Goal: Information Seeking & Learning: Stay updated

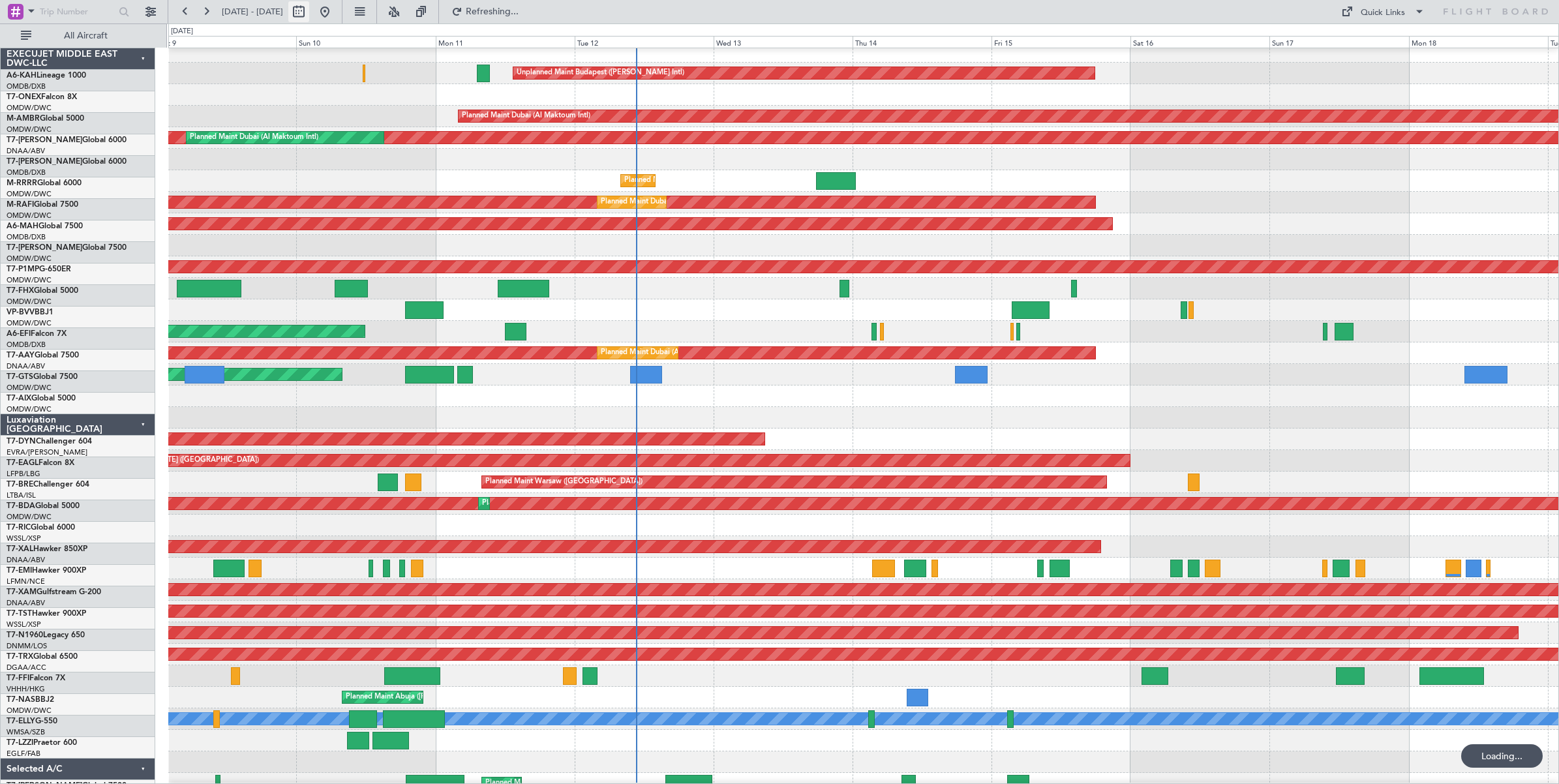
scroll to position [8, 0]
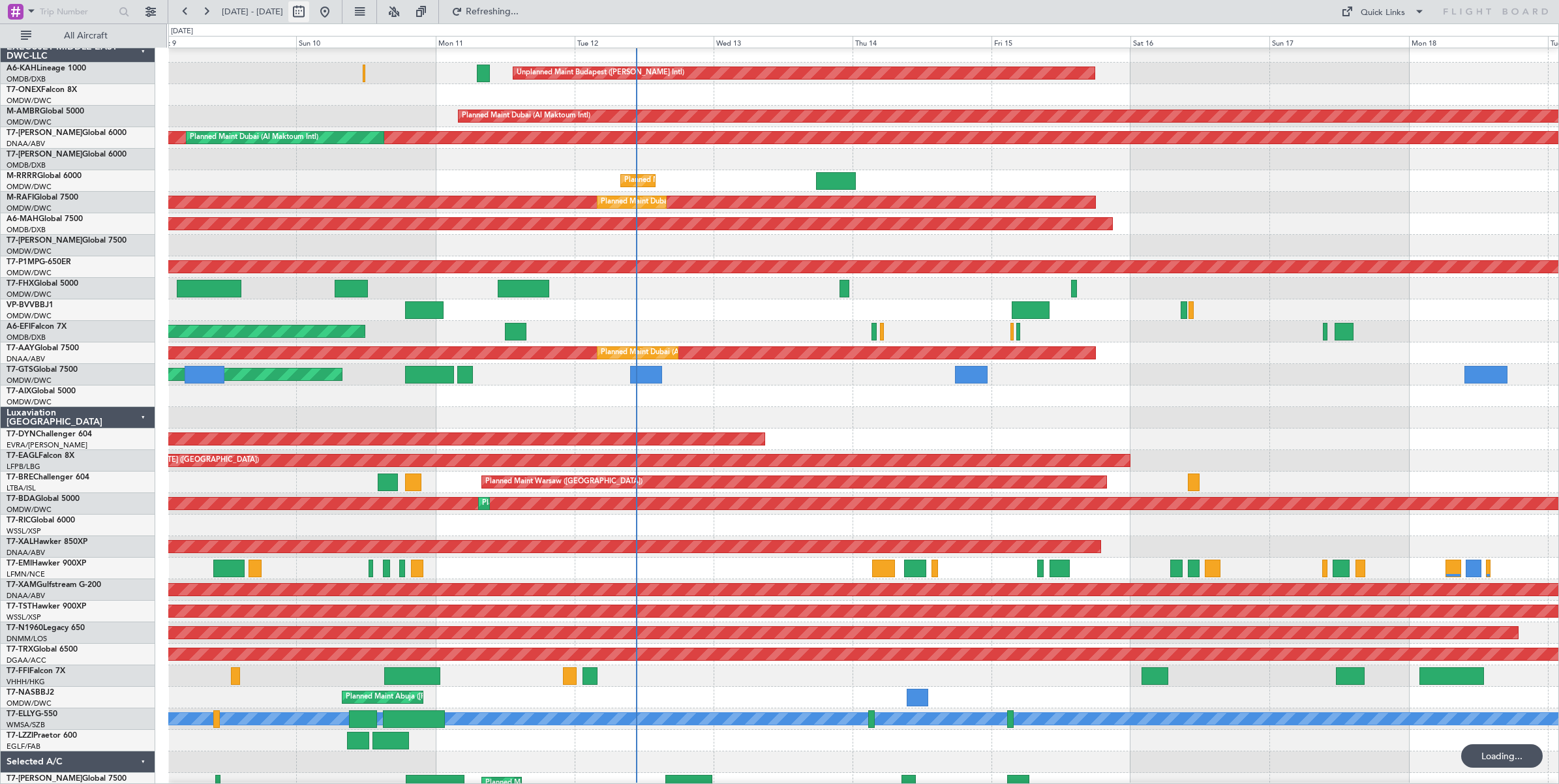
click at [309, 13] on button at bounding box center [299, 11] width 21 height 21
select select "8"
select select "2025"
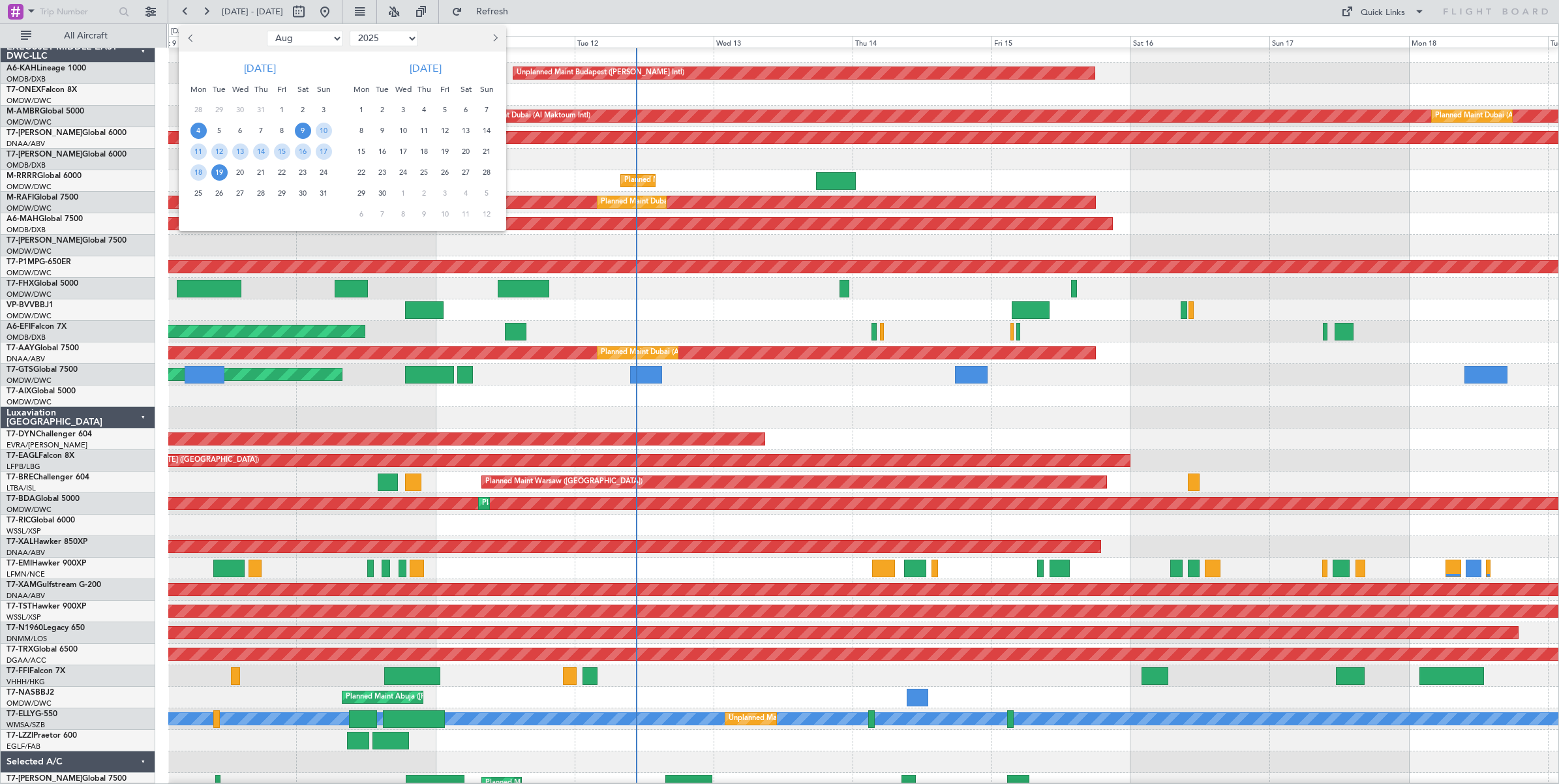
click at [199, 131] on span "4" at bounding box center [198, 131] width 16 height 16
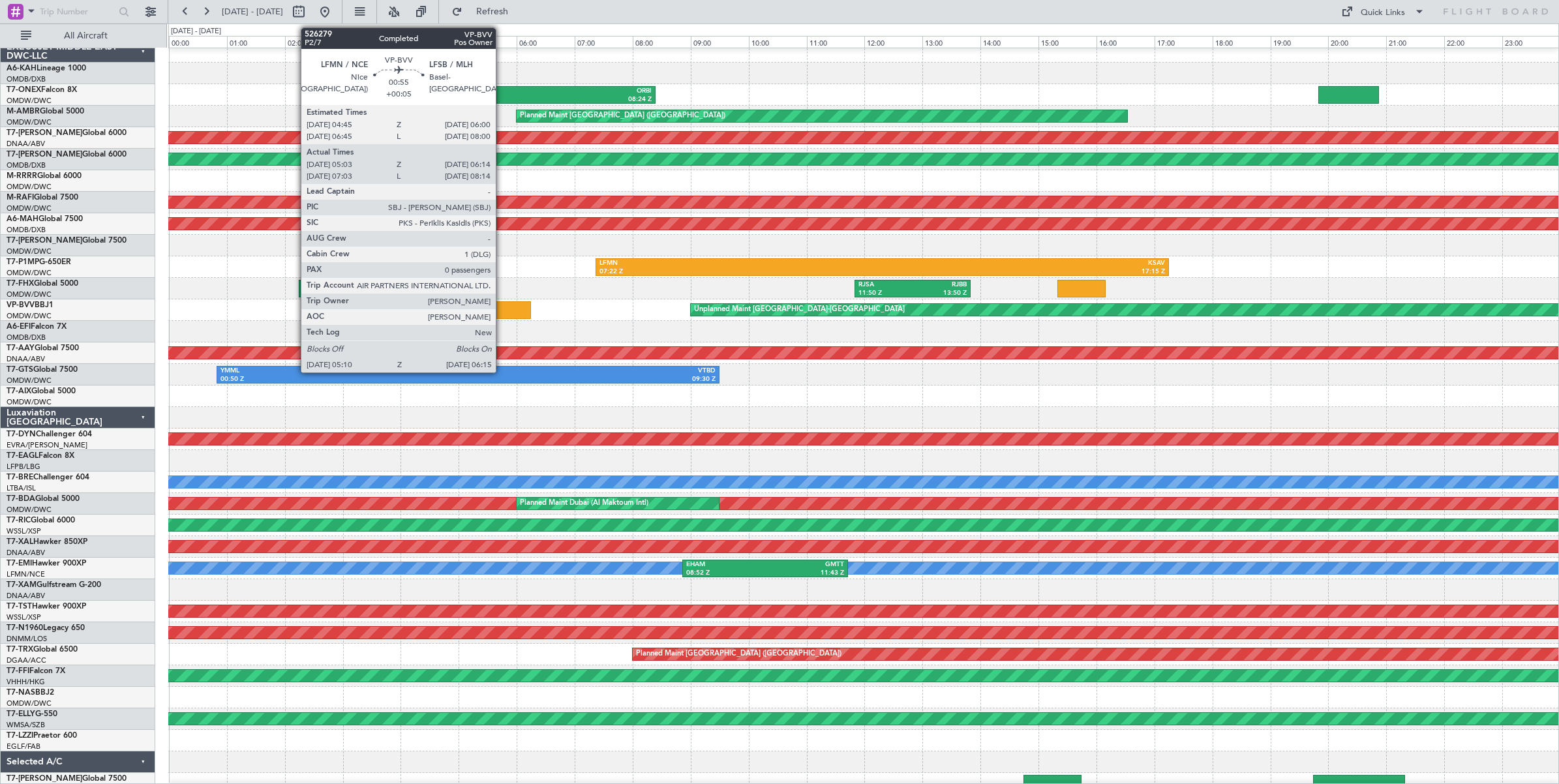
click at [502, 308] on div at bounding box center [499, 310] width 63 height 18
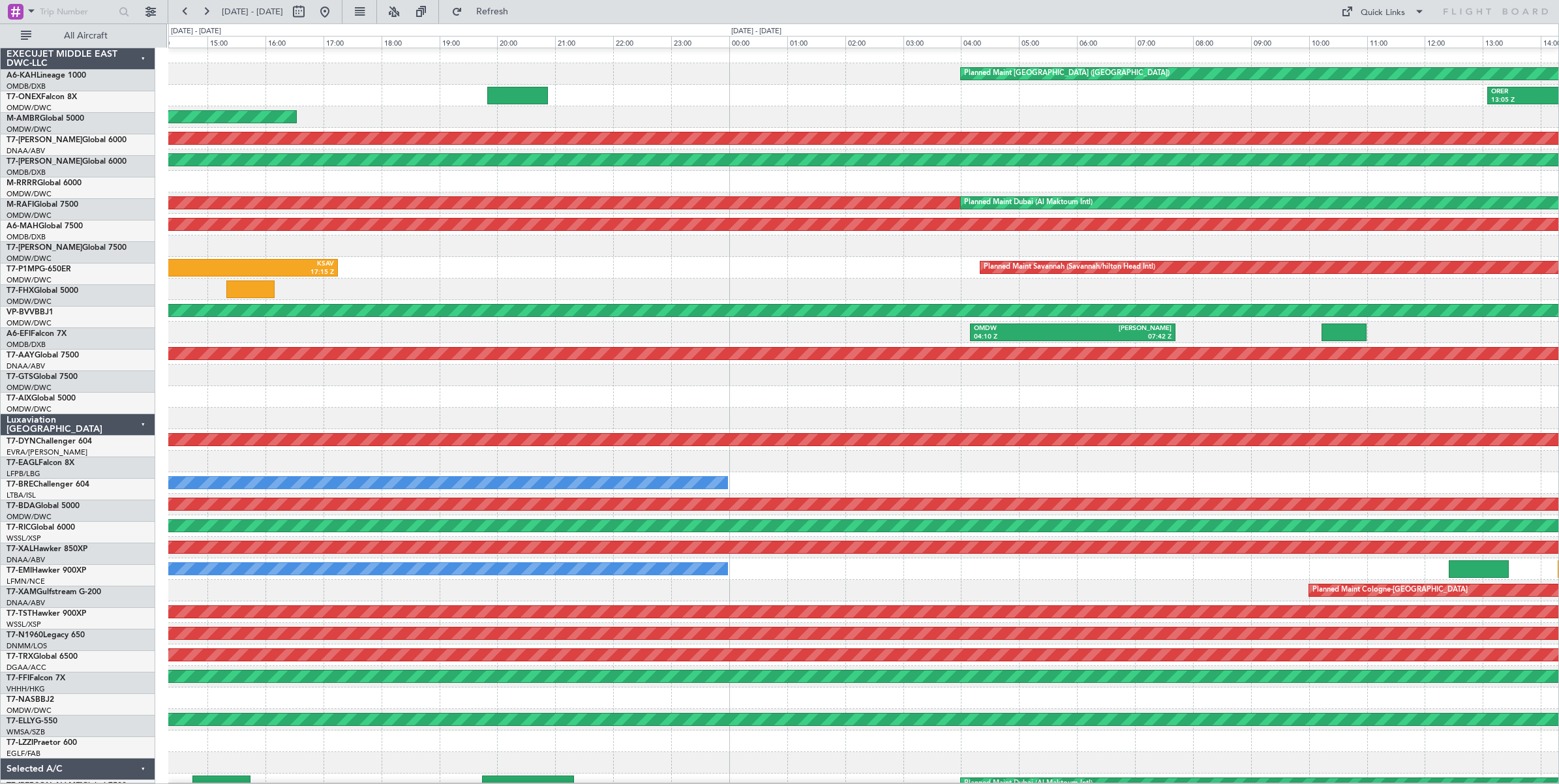
scroll to position [17, 0]
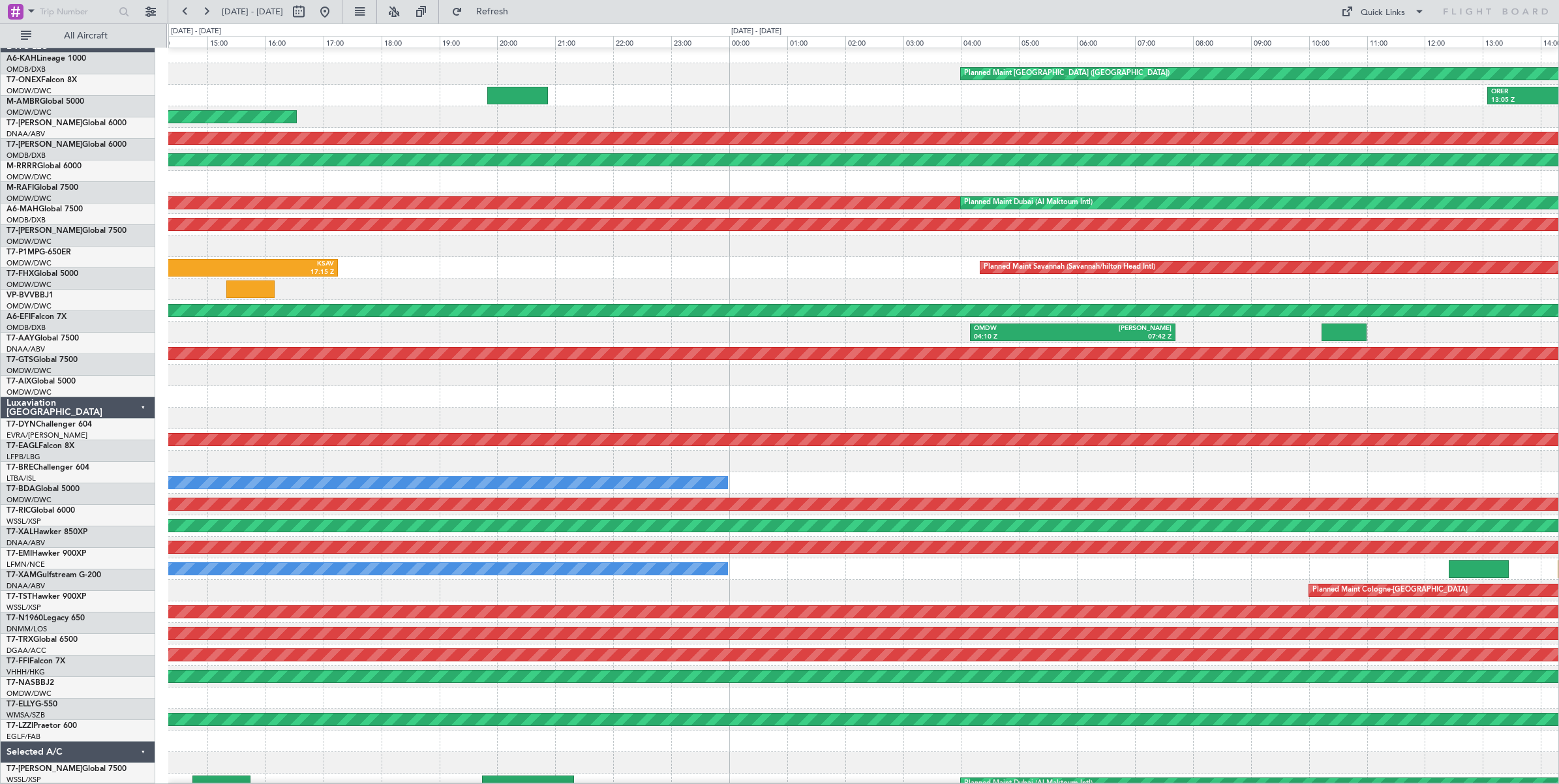
click at [327, 324] on div "OMDW 04:10 Z [PERSON_NAME] 07:42 Z" at bounding box center [864, 332] width 1391 height 22
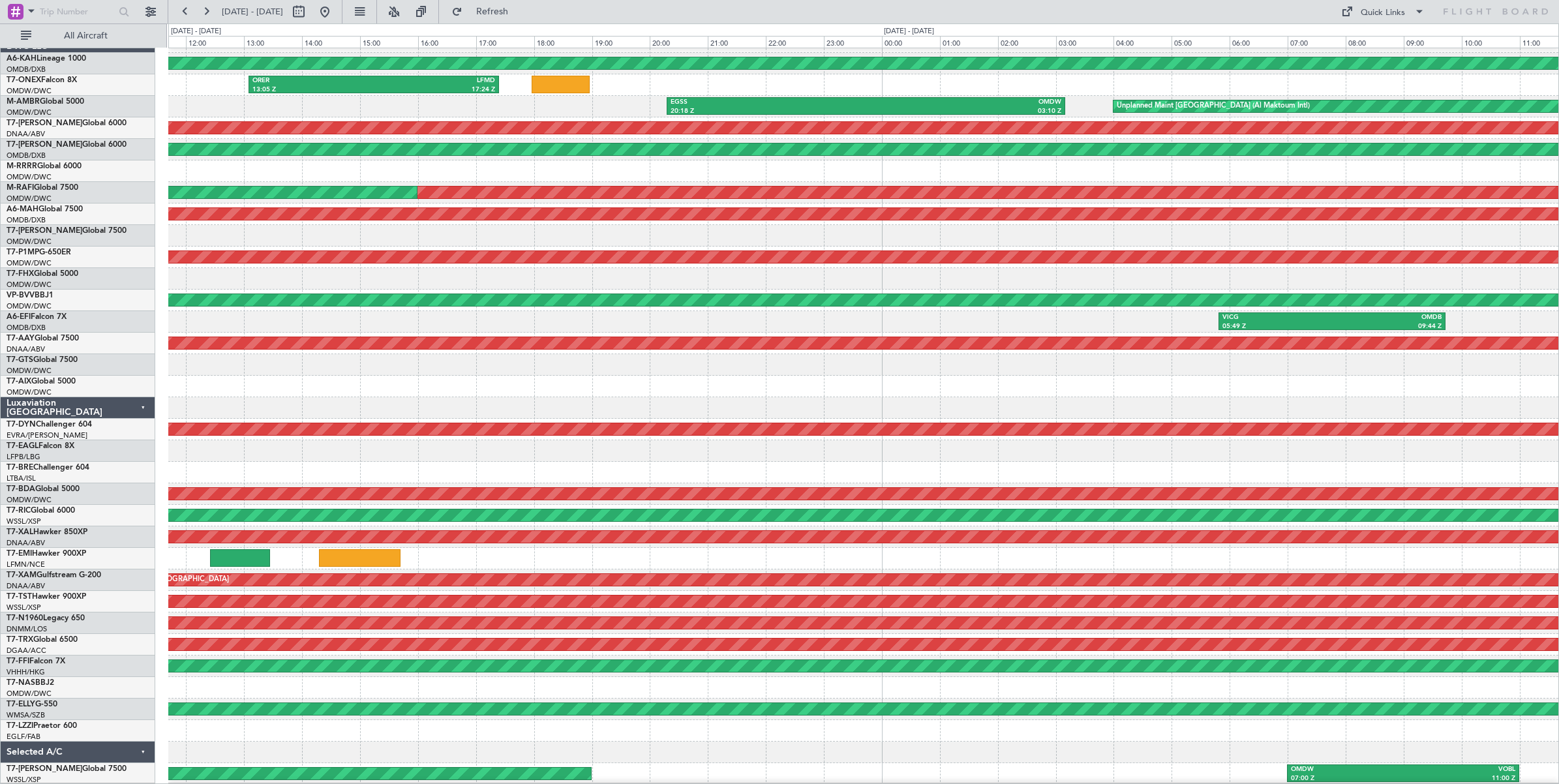
click at [236, 268] on div "Planned Maint [GEOGRAPHIC_DATA] ([GEOGRAPHIC_DATA]) ORER 13:05 Z LFMD 17:24 Z E…" at bounding box center [864, 408] width 1391 height 754
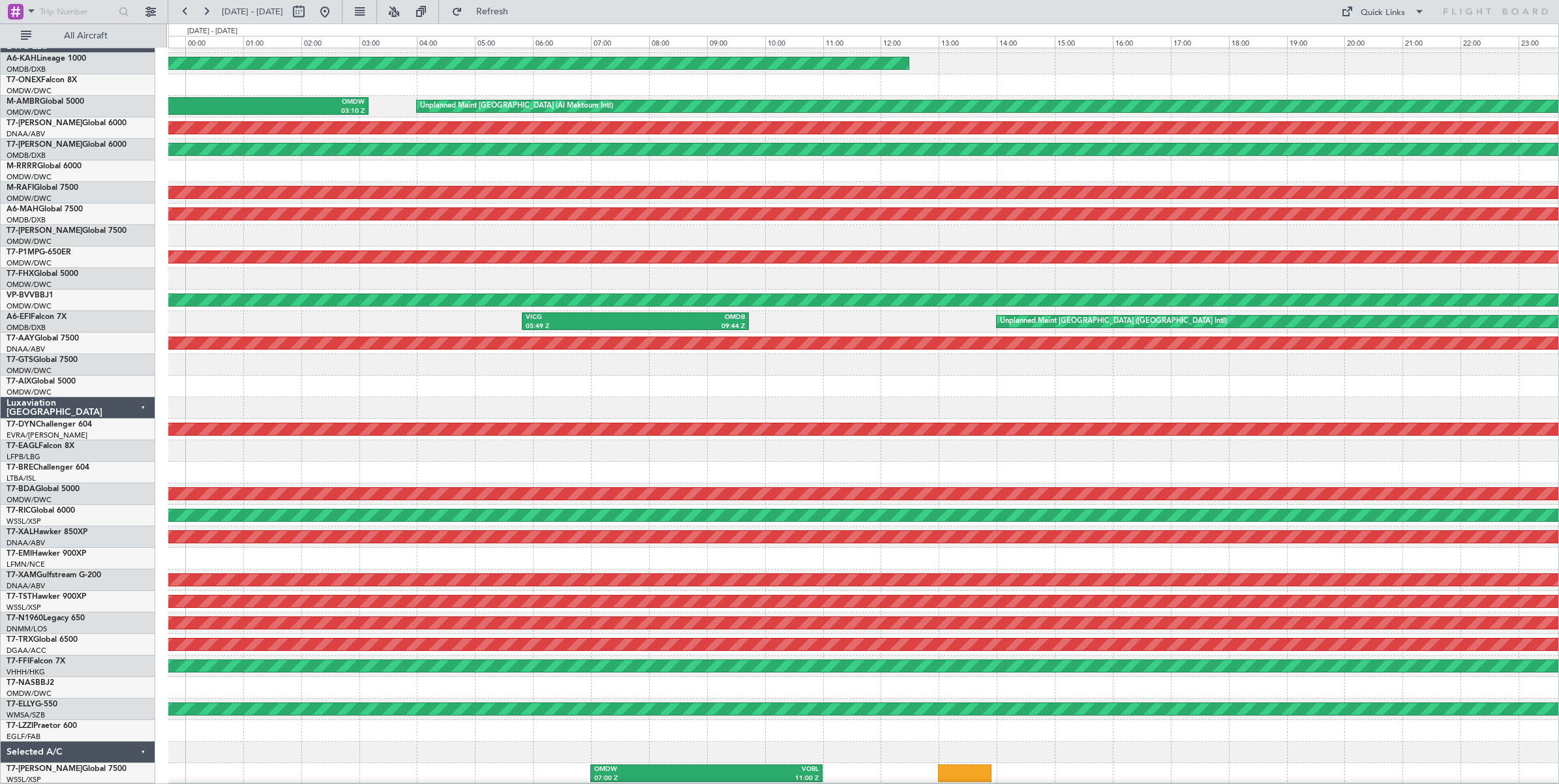
click at [402, 252] on div "Planned Maint [GEOGRAPHIC_DATA] ([GEOGRAPHIC_DATA]) EGSS 20:18 Z OMDW 03:10 Z U…" at bounding box center [864, 408] width 1391 height 754
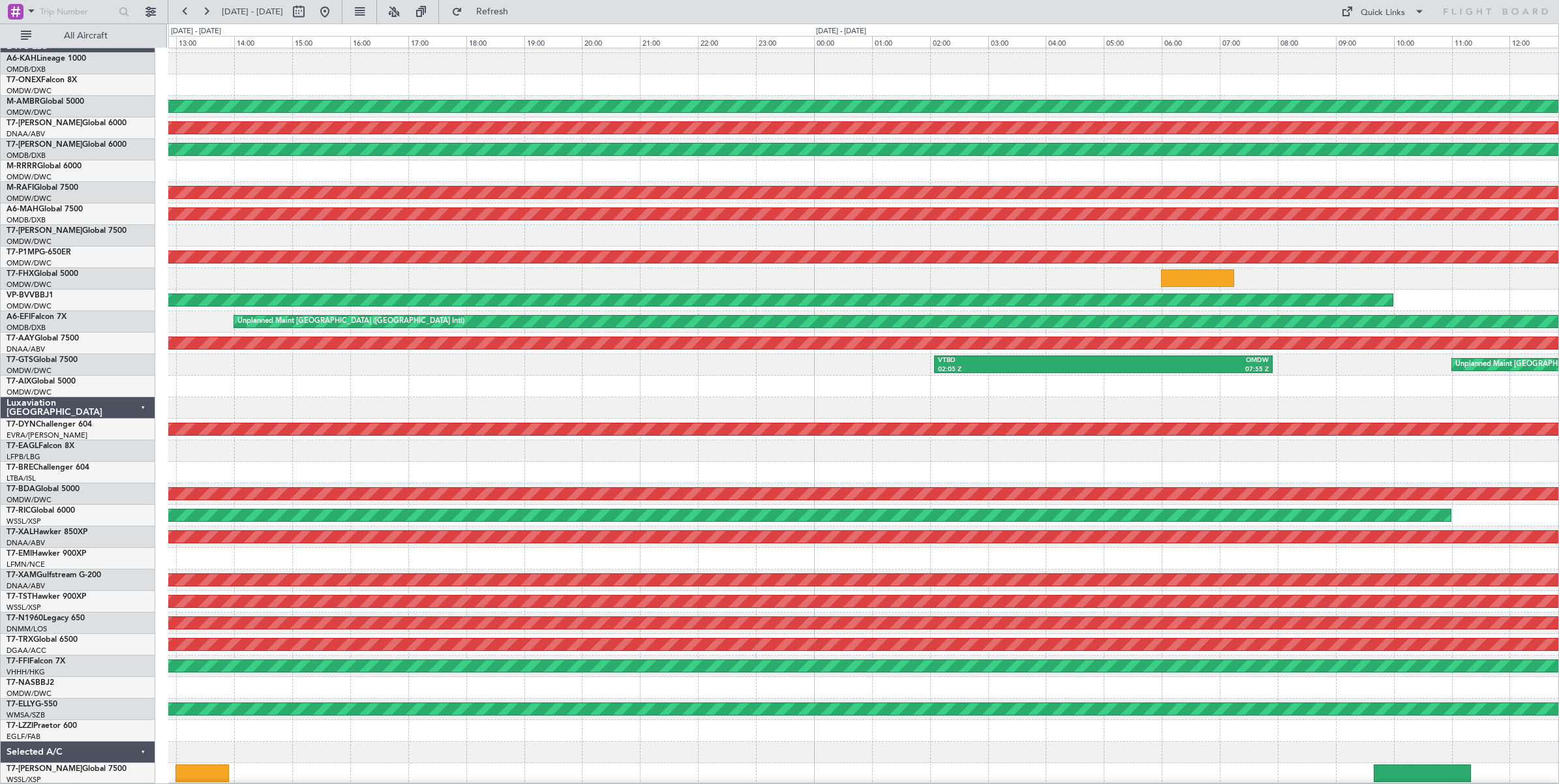
click at [191, 284] on div "Planned Maint [GEOGRAPHIC_DATA] ([GEOGRAPHIC_DATA]) Unplanned Maint [GEOGRAPHIC…" at bounding box center [864, 408] width 1391 height 754
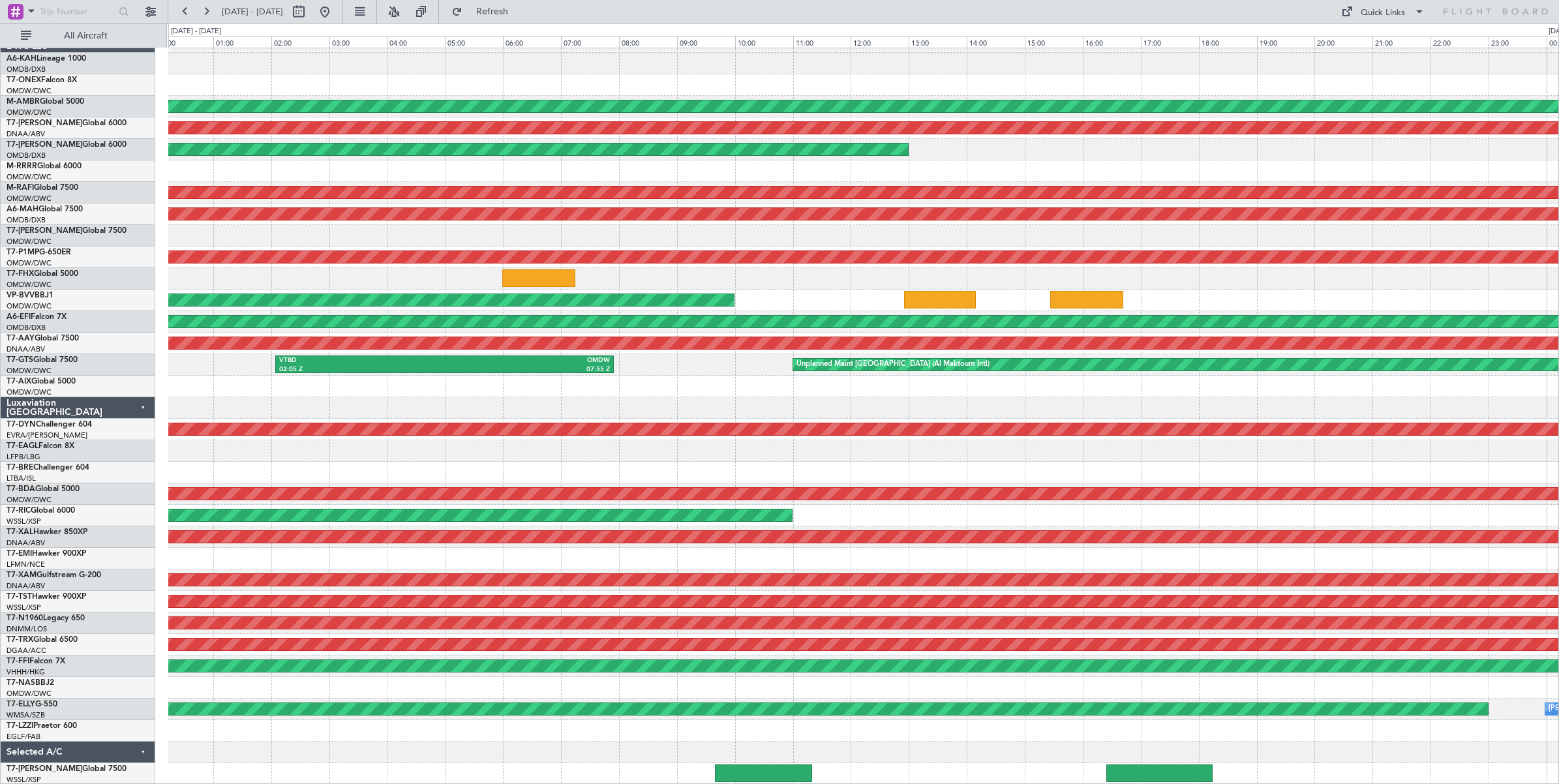
click at [429, 264] on div "Unplanned Maint [GEOGRAPHIC_DATA] (Al Maktoum Intl) Unplanned Maint [GEOGRAPHIC…" at bounding box center [864, 408] width 1391 height 754
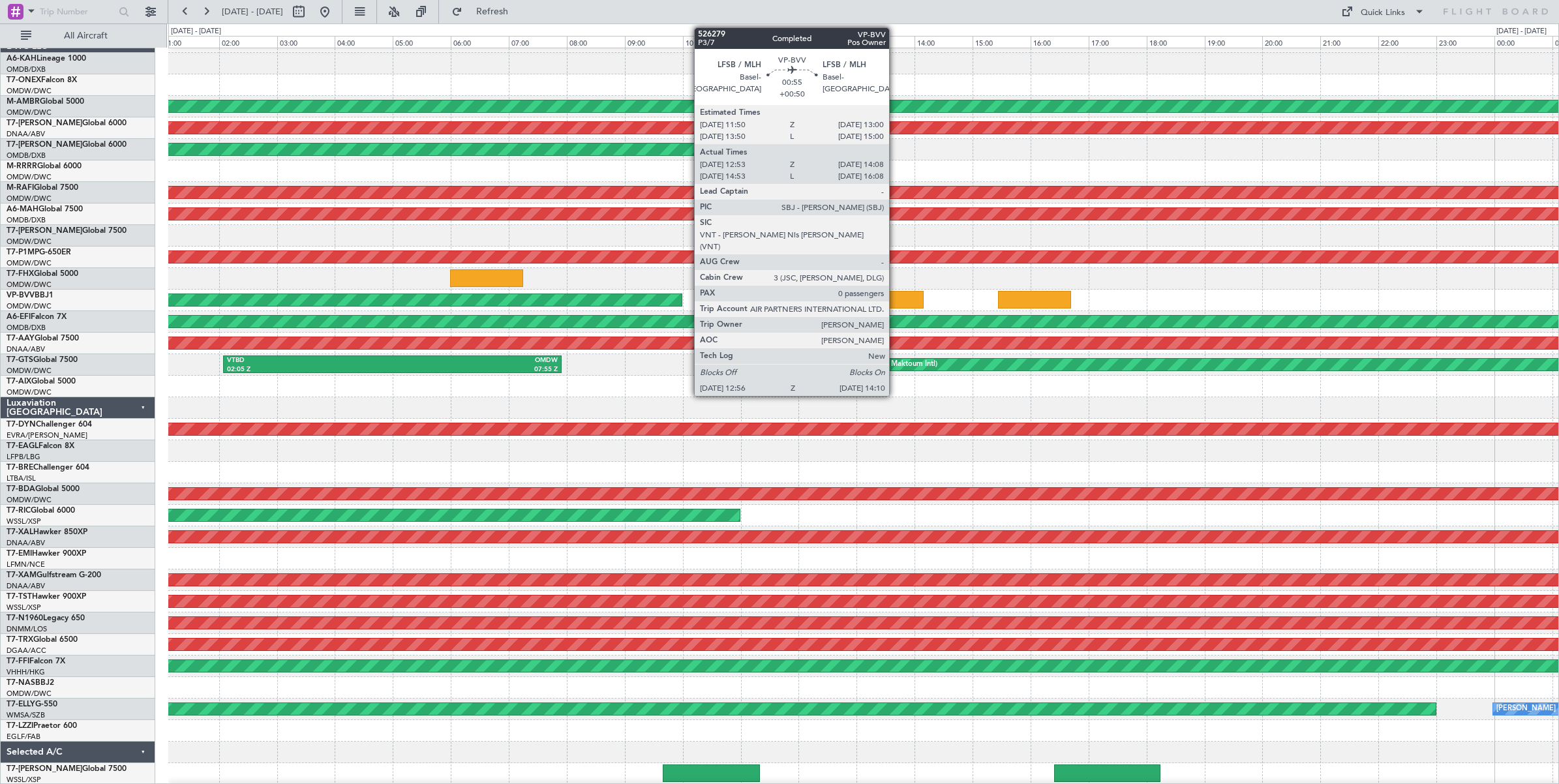
click at [896, 298] on div at bounding box center [888, 300] width 72 height 18
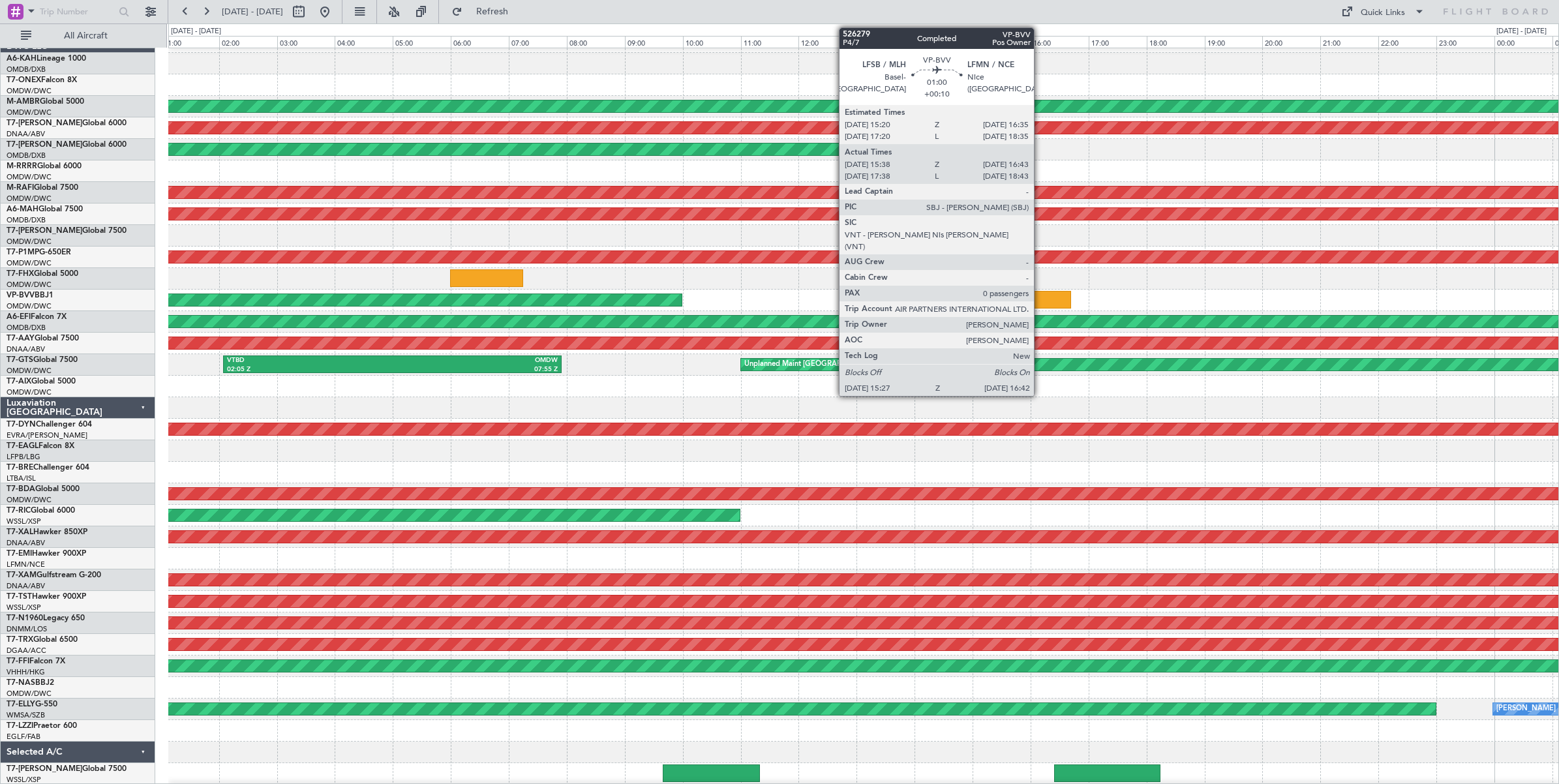
click at [1041, 298] on div at bounding box center [1034, 300] width 73 height 18
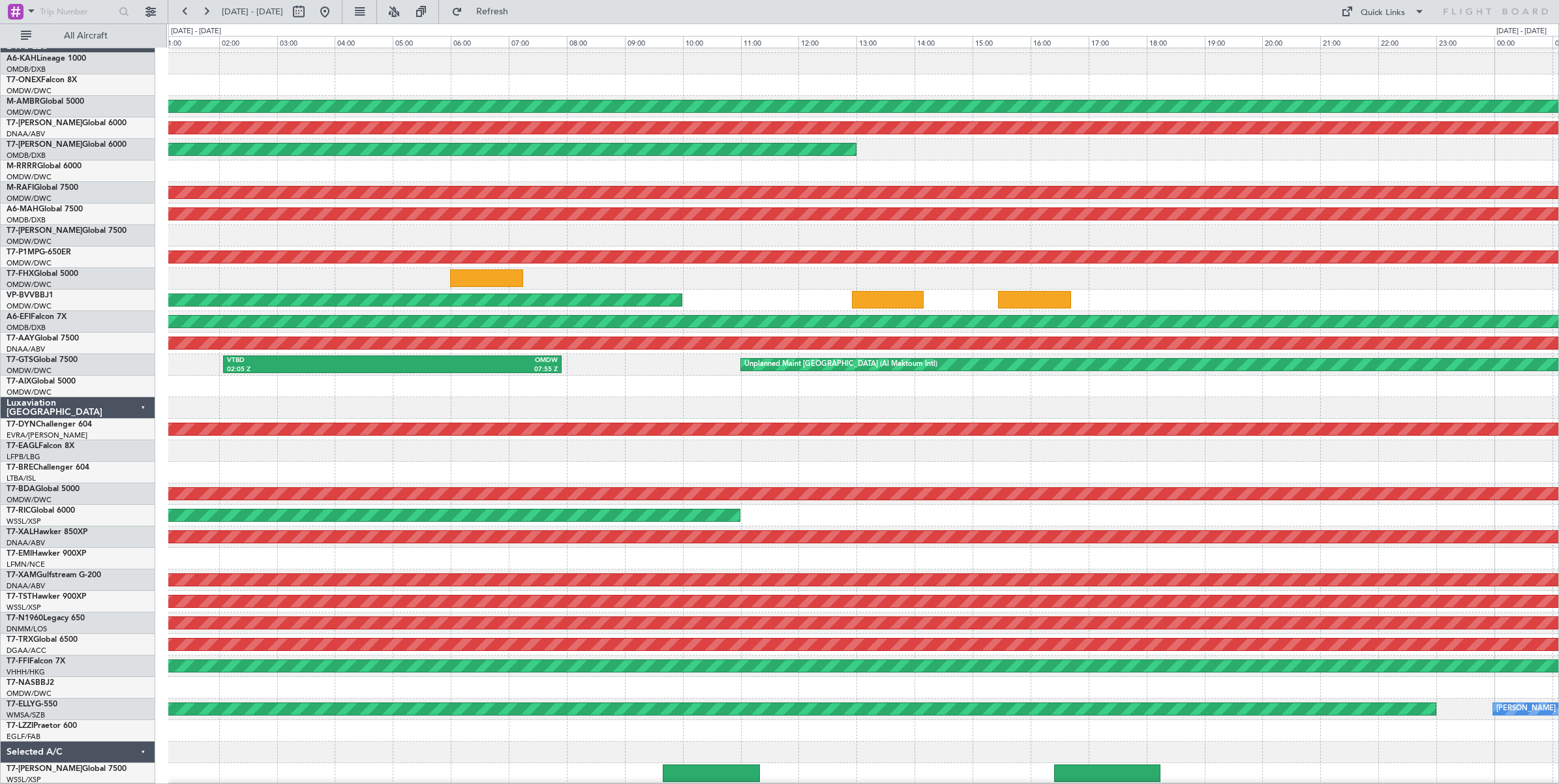
scroll to position [0, 0]
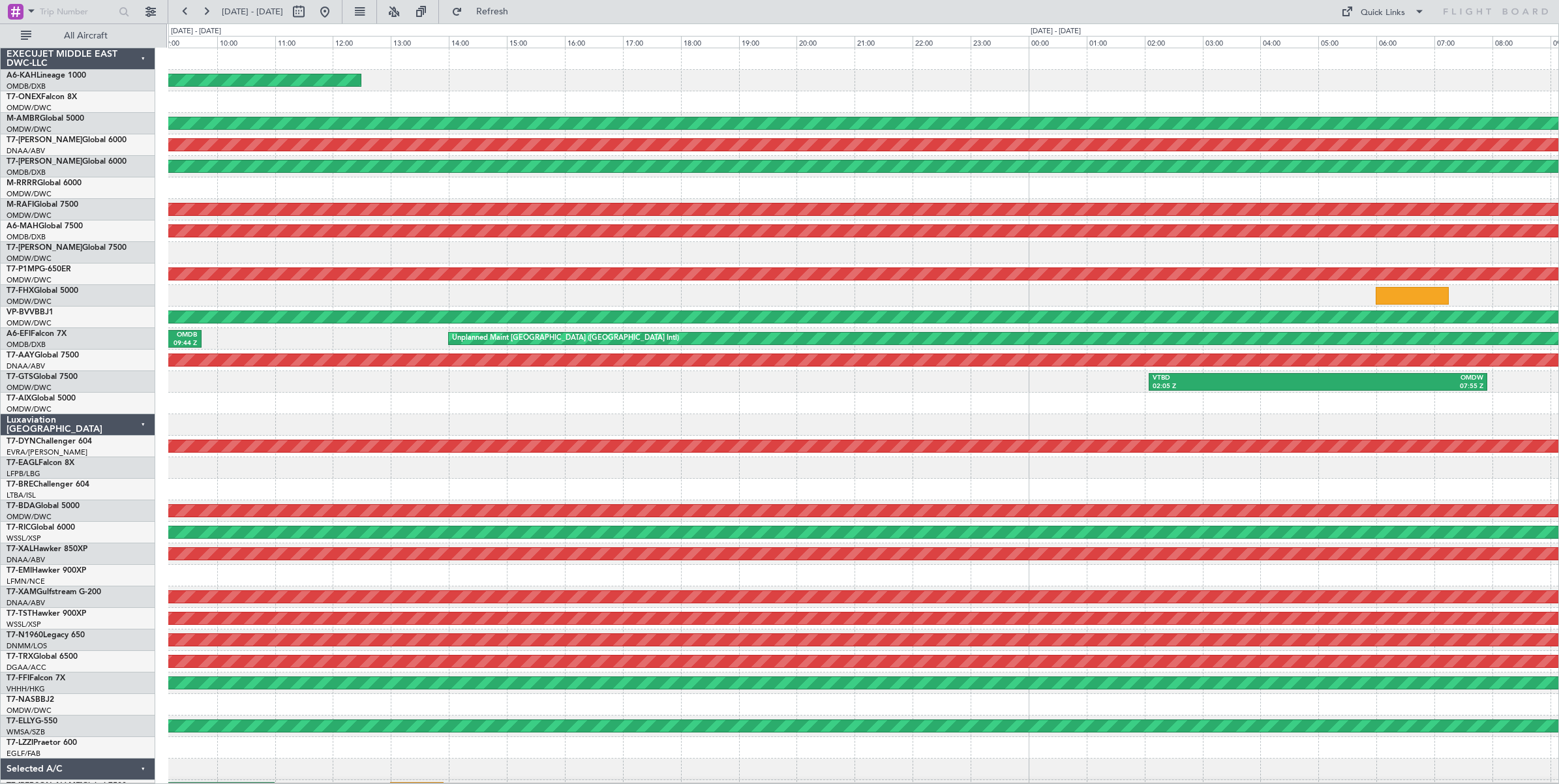
click at [1267, 302] on div at bounding box center [864, 295] width 1391 height 22
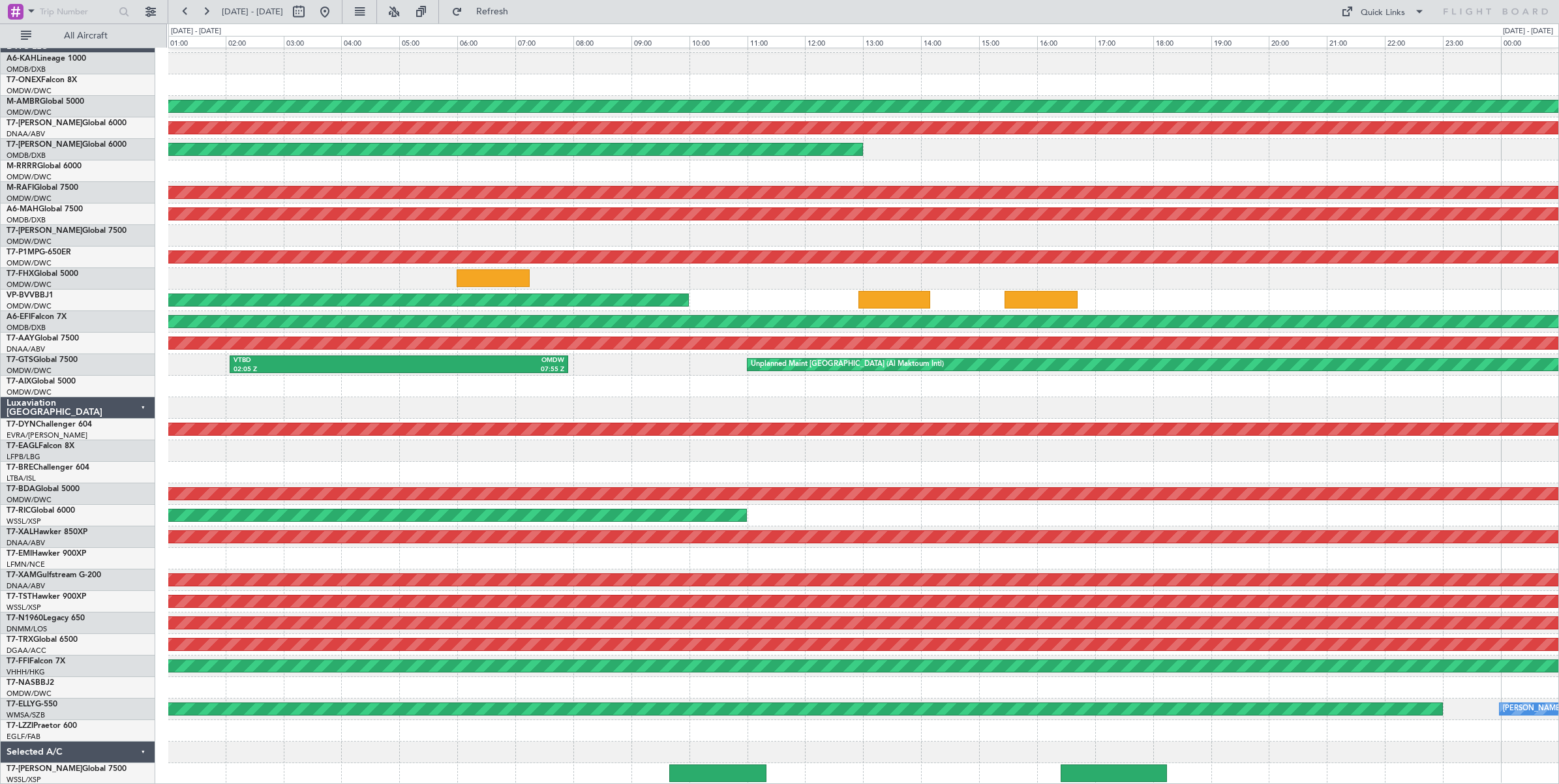
scroll to position [17, 0]
click at [290, 238] on div "Unplanned Maint [GEOGRAPHIC_DATA] (Al Maktoum Intl) Unplanned Maint [GEOGRAPHIC…" at bounding box center [864, 408] width 1391 height 754
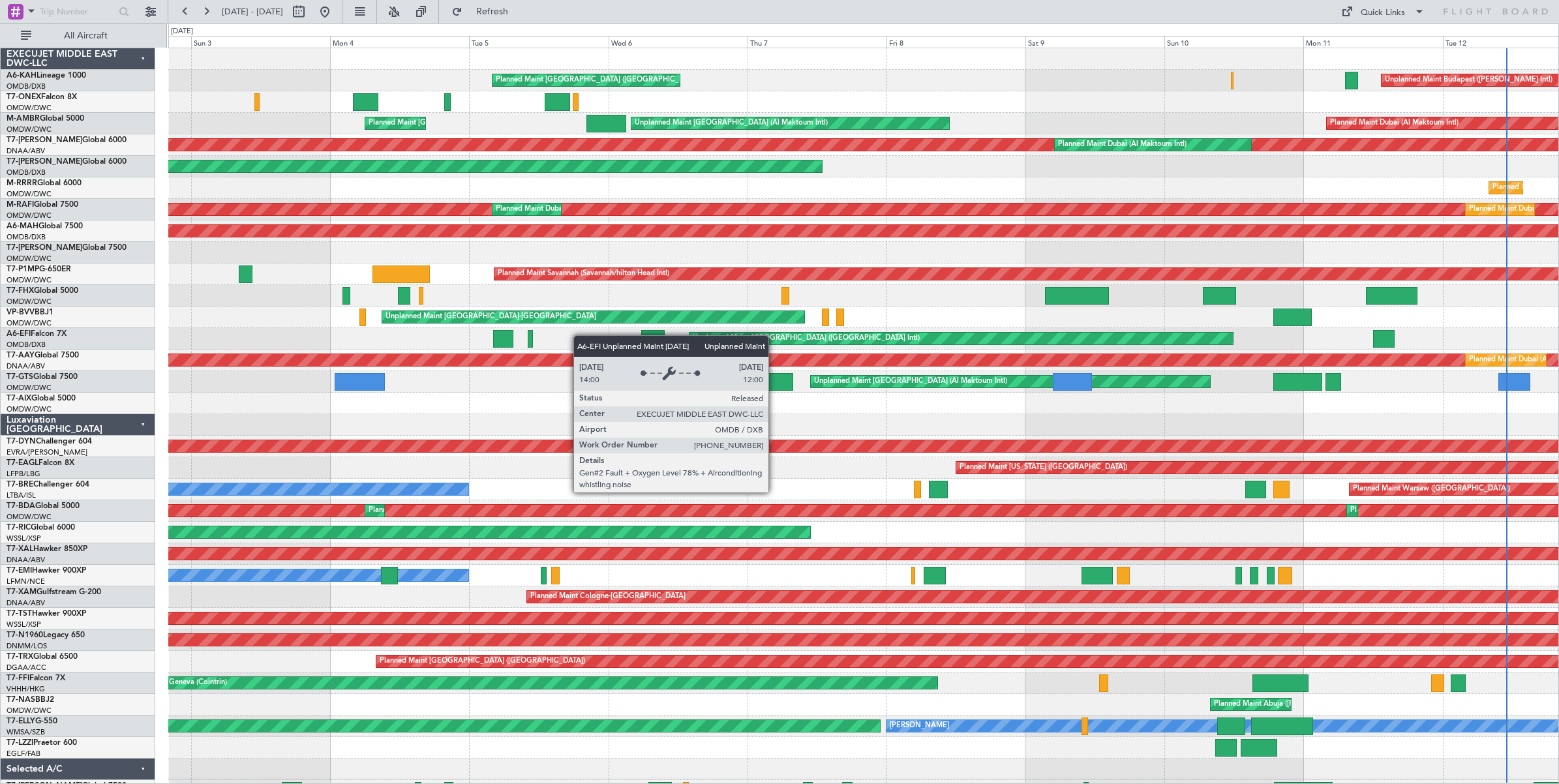
click at [939, 343] on div "Unplanned Maint Budapest ([PERSON_NAME] Intl) Planned Maint [GEOGRAPHIC_DATA] (…" at bounding box center [864, 425] width 1391 height 754
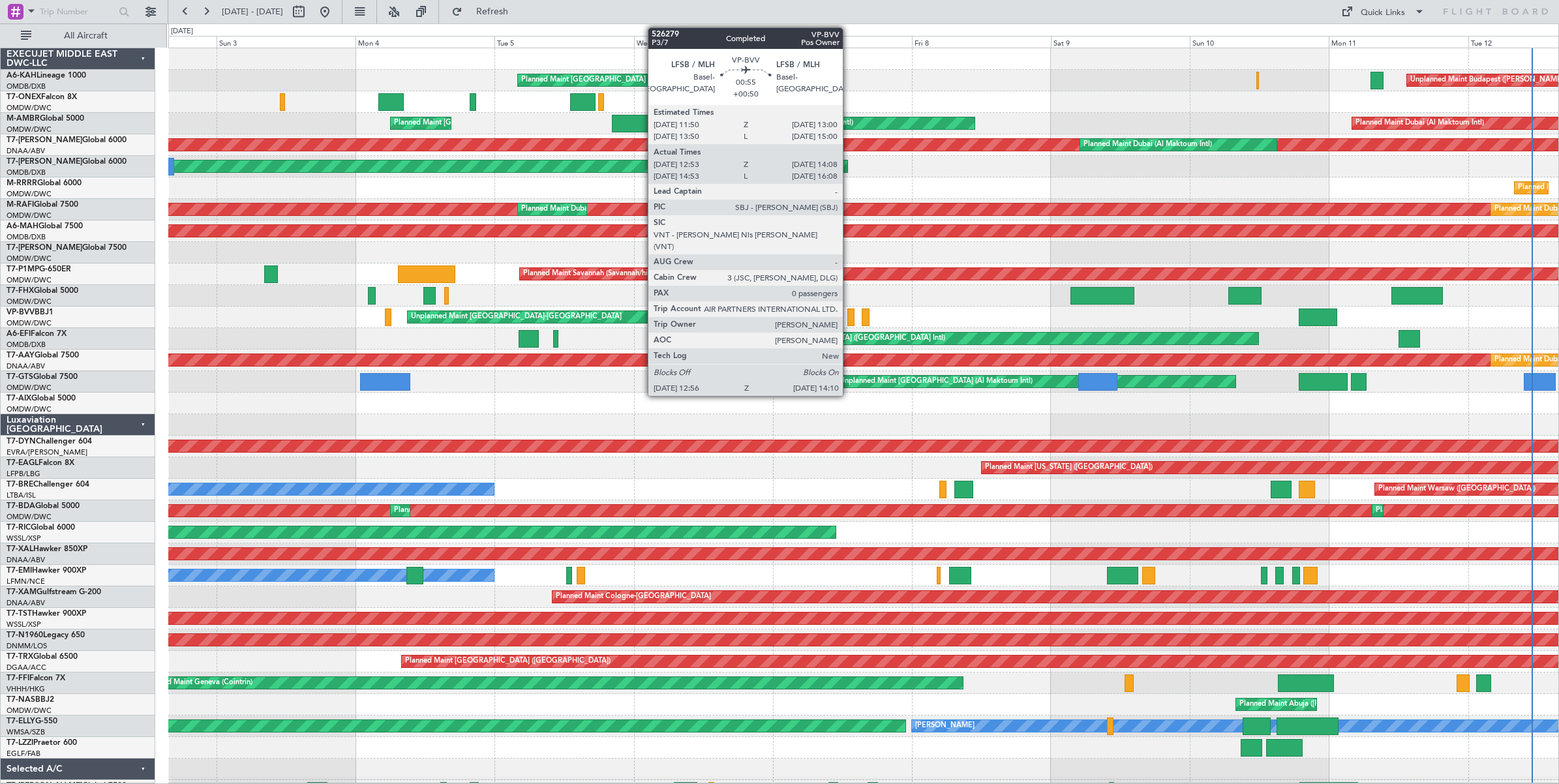
click at [850, 319] on div at bounding box center [851, 317] width 8 height 18
